Goal: Information Seeking & Learning: Learn about a topic

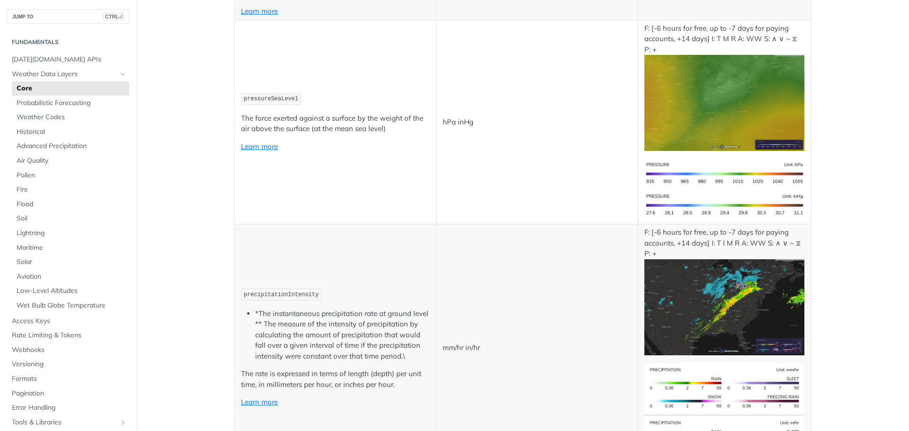
scroll to position [1514, 0]
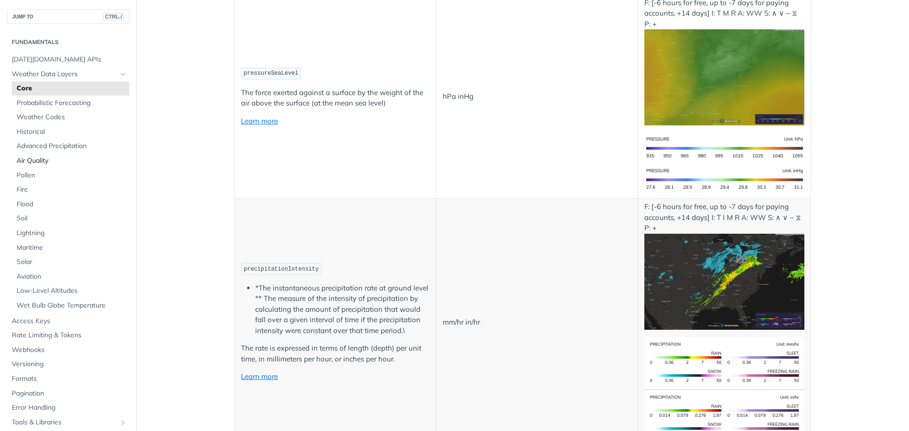
click at [41, 161] on span "Air Quality" at bounding box center [72, 160] width 110 height 9
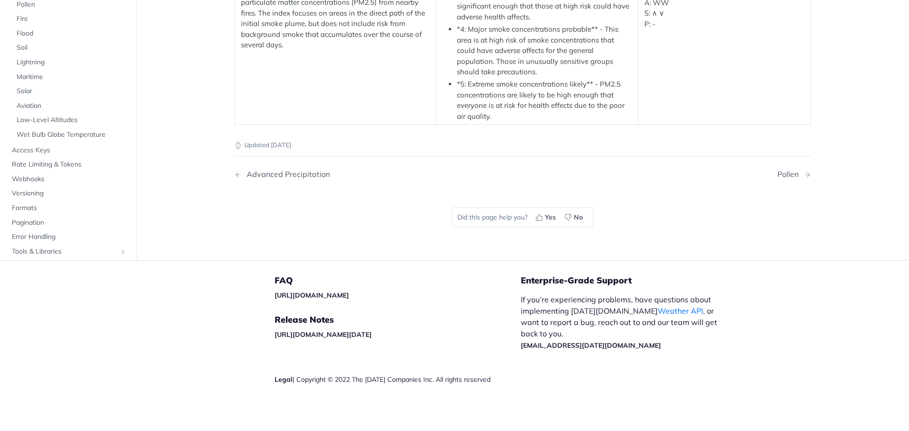
scroll to position [1609, 0]
drag, startPoint x: 465, startPoint y: 161, endPoint x: 424, endPoint y: 164, distance: 40.8
drag, startPoint x: 23, startPoint y: 91, endPoint x: 80, endPoint y: 187, distance: 112.0
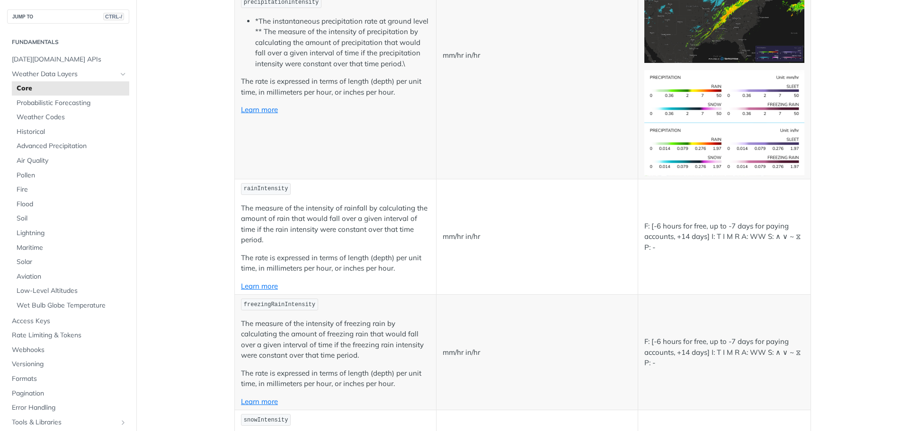
scroll to position [1798, 0]
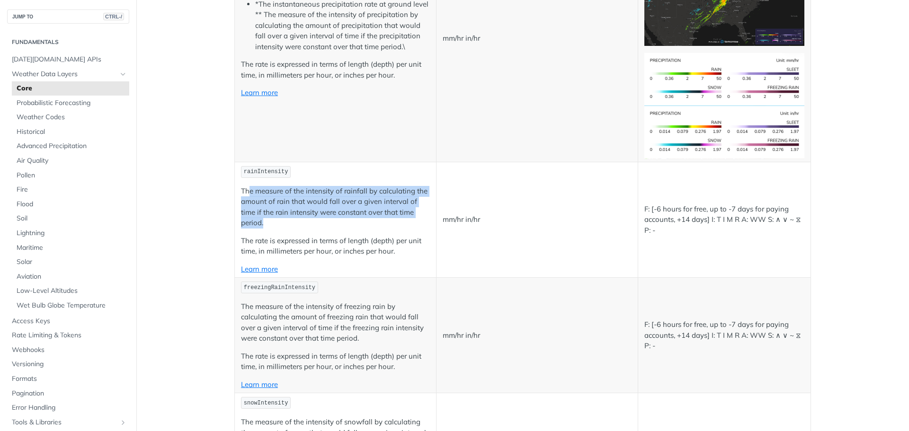
drag, startPoint x: 246, startPoint y: 195, endPoint x: 406, endPoint y: 221, distance: 161.9
click at [406, 221] on p "The measure of the intensity of rainfall by calculating the amount of rain that…" at bounding box center [335, 207] width 189 height 43
click at [402, 250] on p "The rate is expressed in terms of length (depth) per unit time, in millimeters …" at bounding box center [335, 246] width 189 height 21
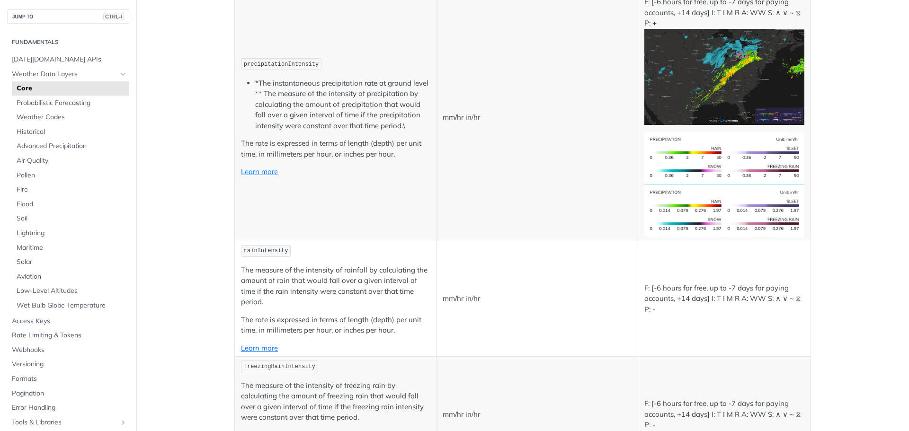
scroll to position [1704, 0]
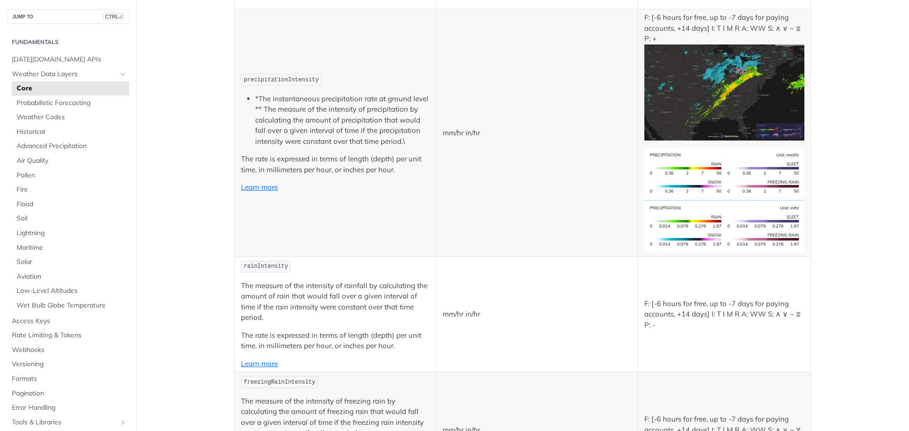
click at [723, 76] on img "Expand image" at bounding box center [724, 92] width 160 height 96
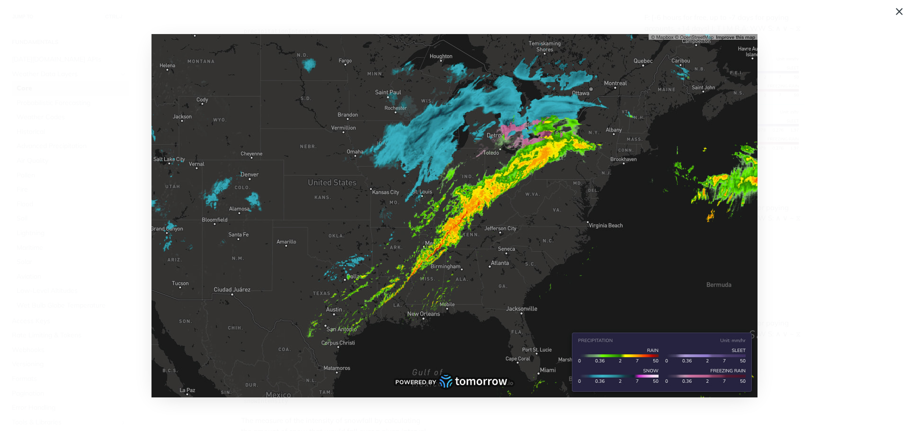
click at [451, 209] on img "Collapse image" at bounding box center [454, 215] width 606 height 363
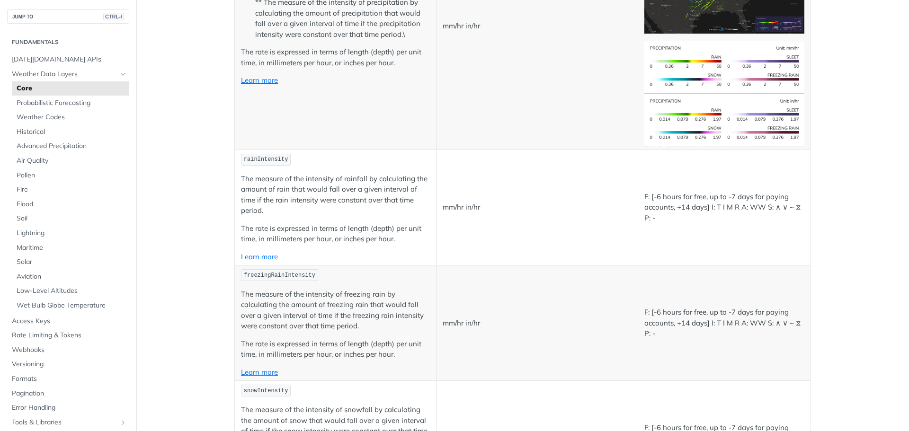
scroll to position [1846, 0]
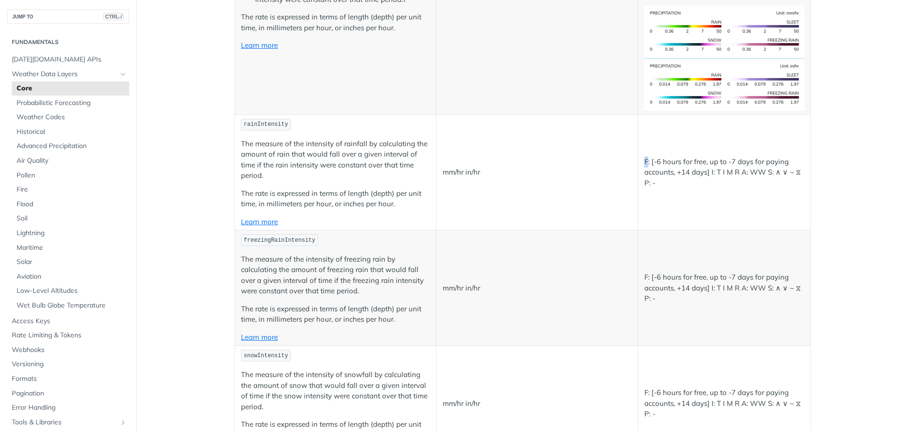
drag, startPoint x: 640, startPoint y: 161, endPoint x: 643, endPoint y: 167, distance: 6.6
click at [643, 167] on td "F: [-6 hours for free, up to -7 days for paying accounts, +14 days] I: T I M R …" at bounding box center [723, 172] width 173 height 115
drag, startPoint x: 640, startPoint y: 181, endPoint x: 645, endPoint y: 187, distance: 7.4
click at [645, 187] on p "F: [-6 hours for free, up to -7 days for paying accounts, +14 days] I: T I M R …" at bounding box center [724, 173] width 160 height 32
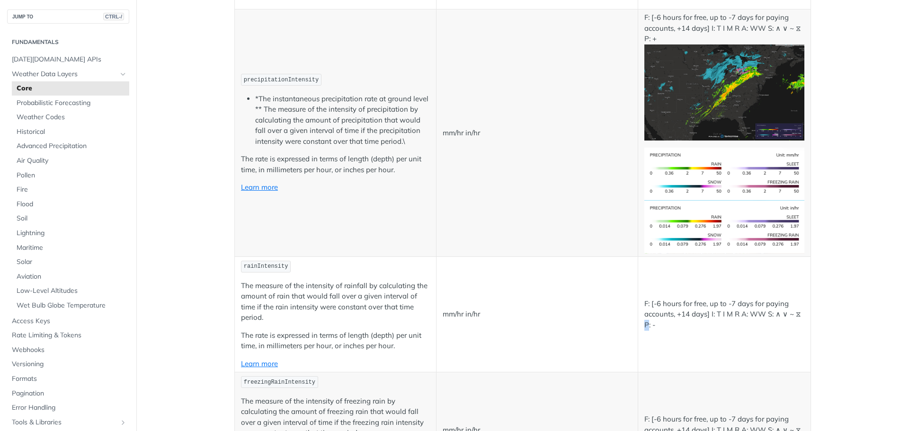
scroll to position [1751, 0]
